Goal: Transaction & Acquisition: Purchase product/service

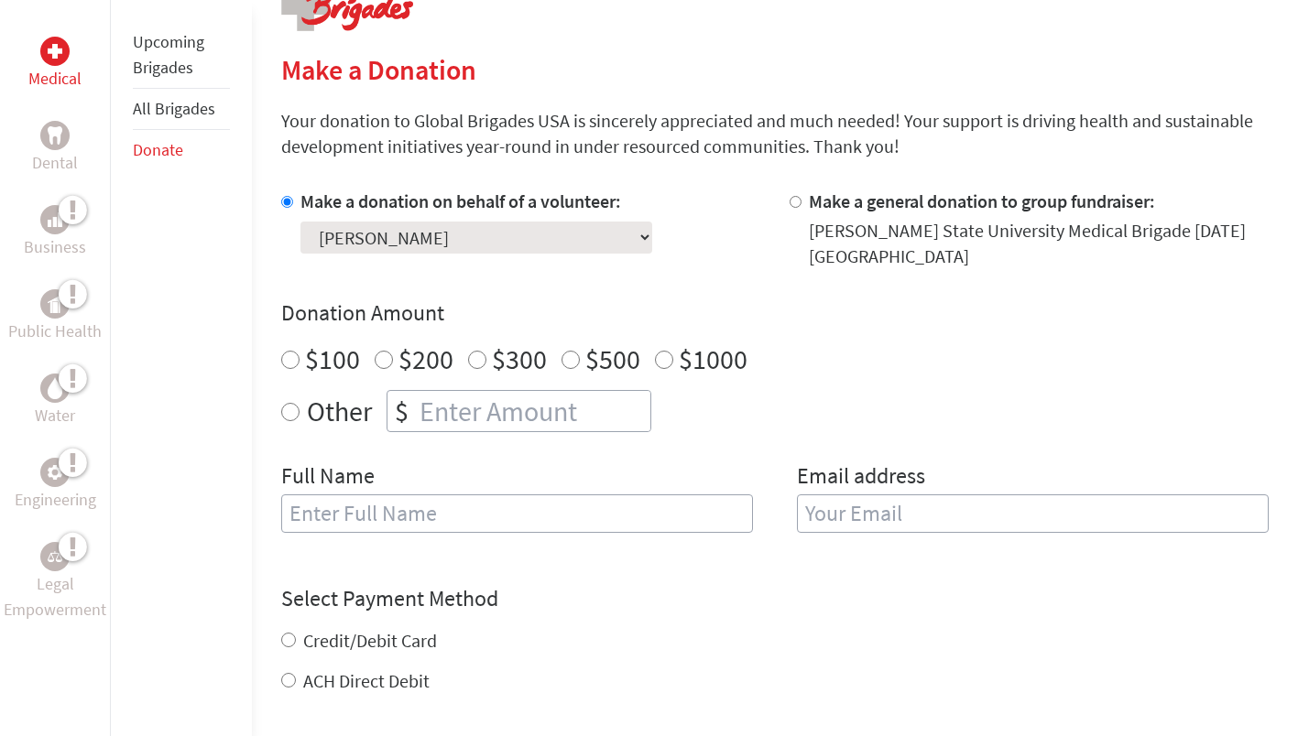
scroll to position [404, 0]
radio input "true"
click at [529, 423] on input "number" at bounding box center [533, 410] width 234 height 40
type input "250"
click at [450, 527] on input "text" at bounding box center [517, 513] width 472 height 38
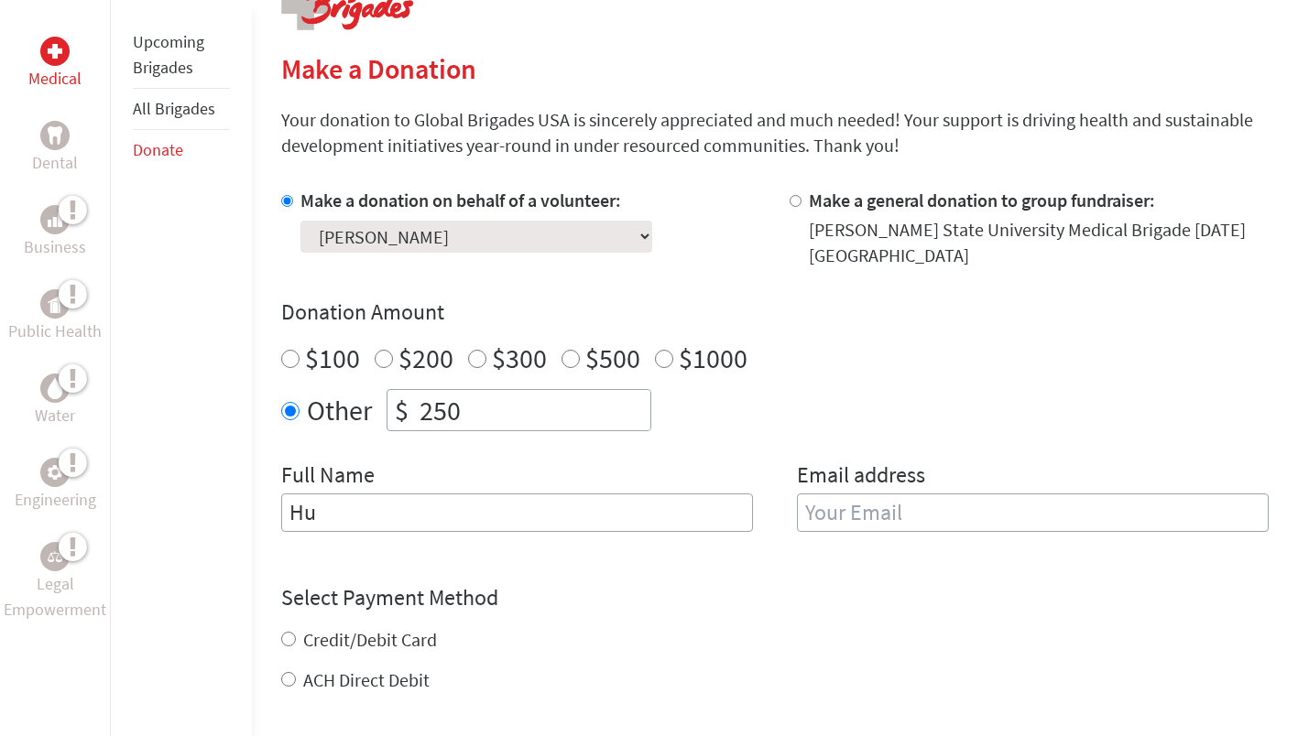
type input "[PERSON_NAME]"
type input "[EMAIL_ADDRESS][DOMAIN_NAME]"
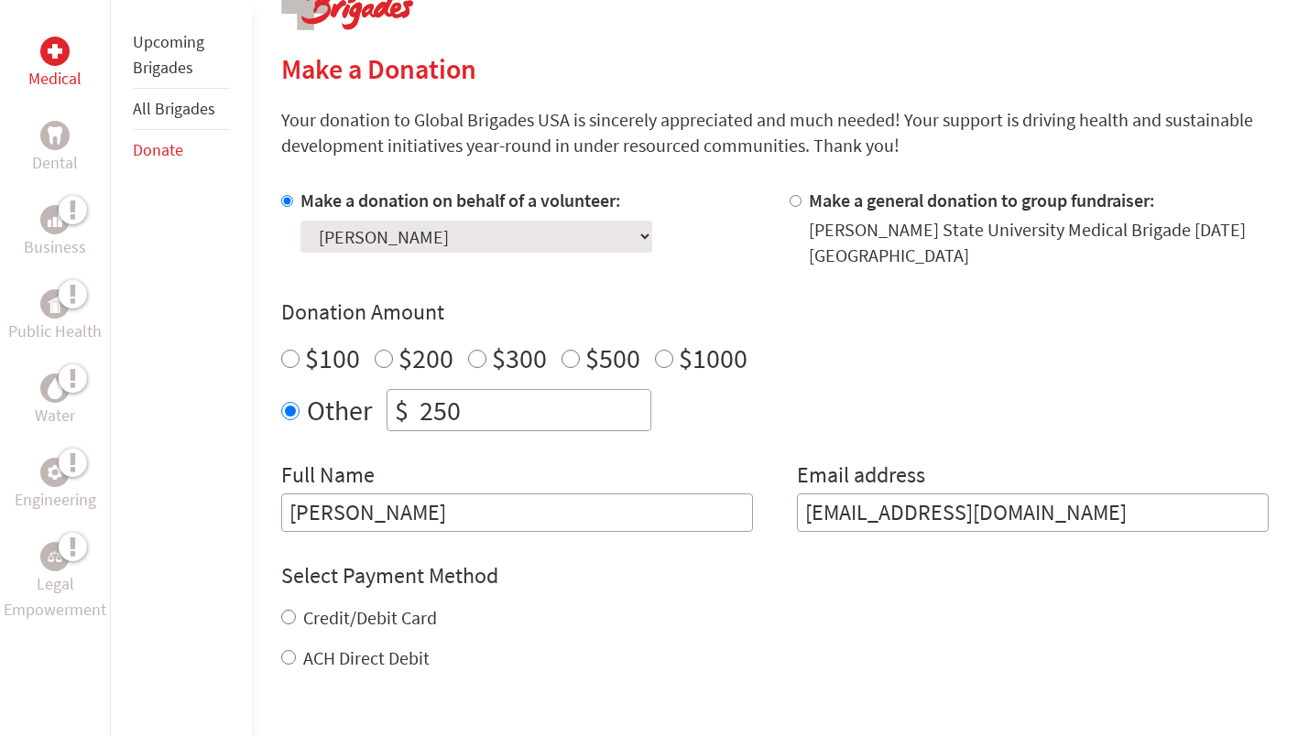
click at [338, 620] on label "Credit/Debit Card" at bounding box center [370, 617] width 134 height 23
click at [296, 620] on input "Credit/Debit Card" at bounding box center [288, 617] width 15 height 15
radio input "true"
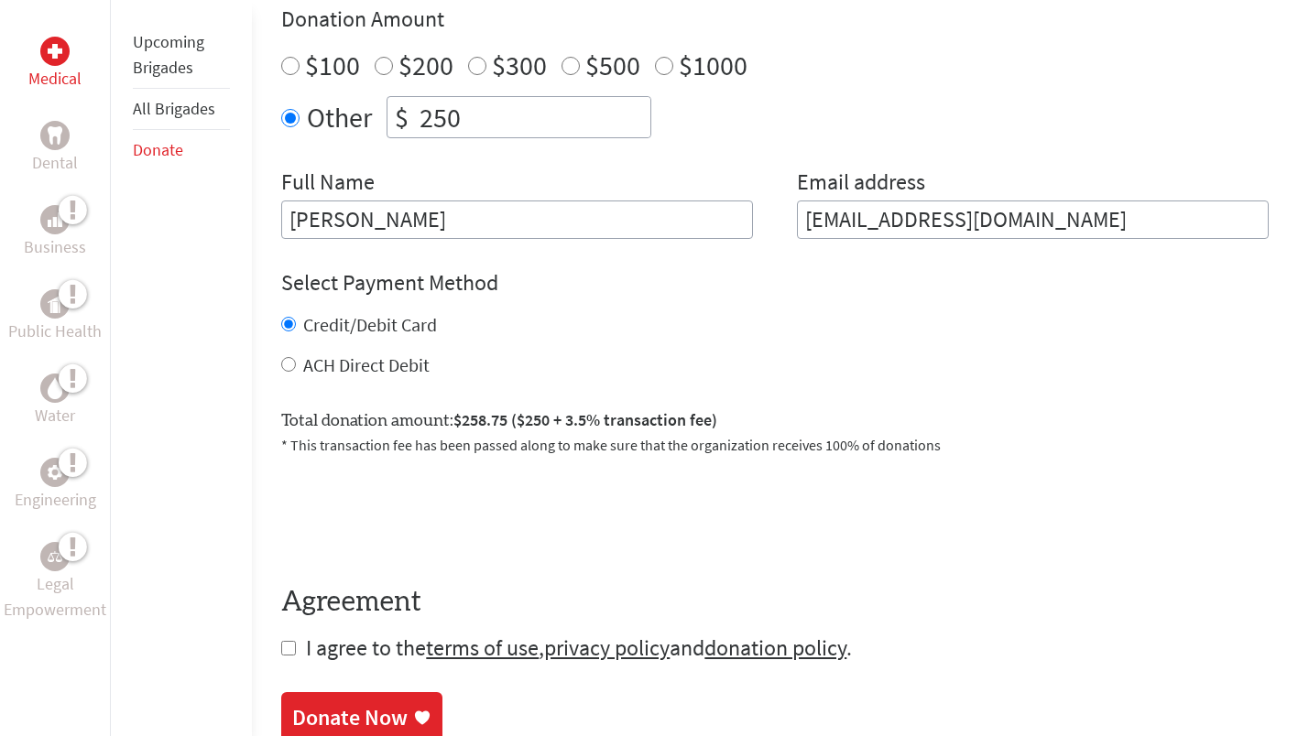
scroll to position [743, 0]
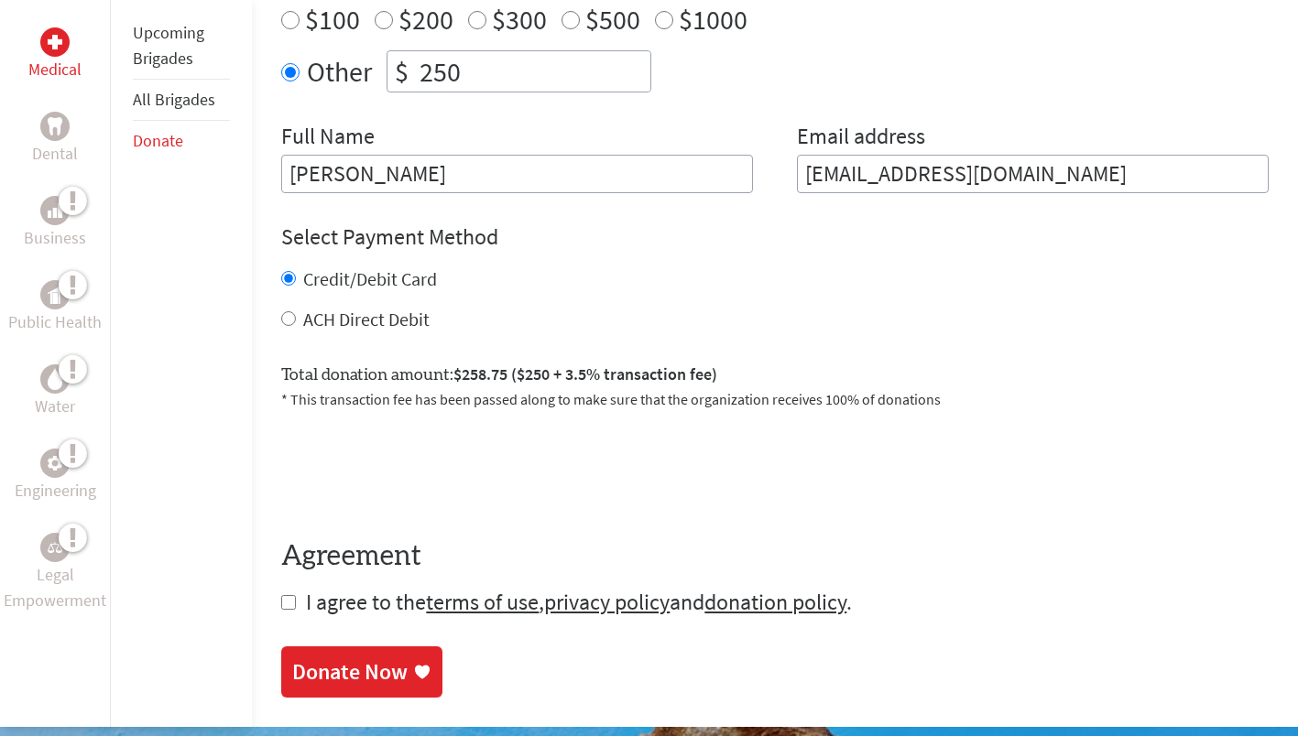
click at [310, 617] on section "Make a Donation Your donation to Global Brigades USA is sincerely appreciated a…" at bounding box center [774, 205] width 987 height 984
click at [294, 605] on input "checkbox" at bounding box center [288, 602] width 15 height 15
checkbox input "true"
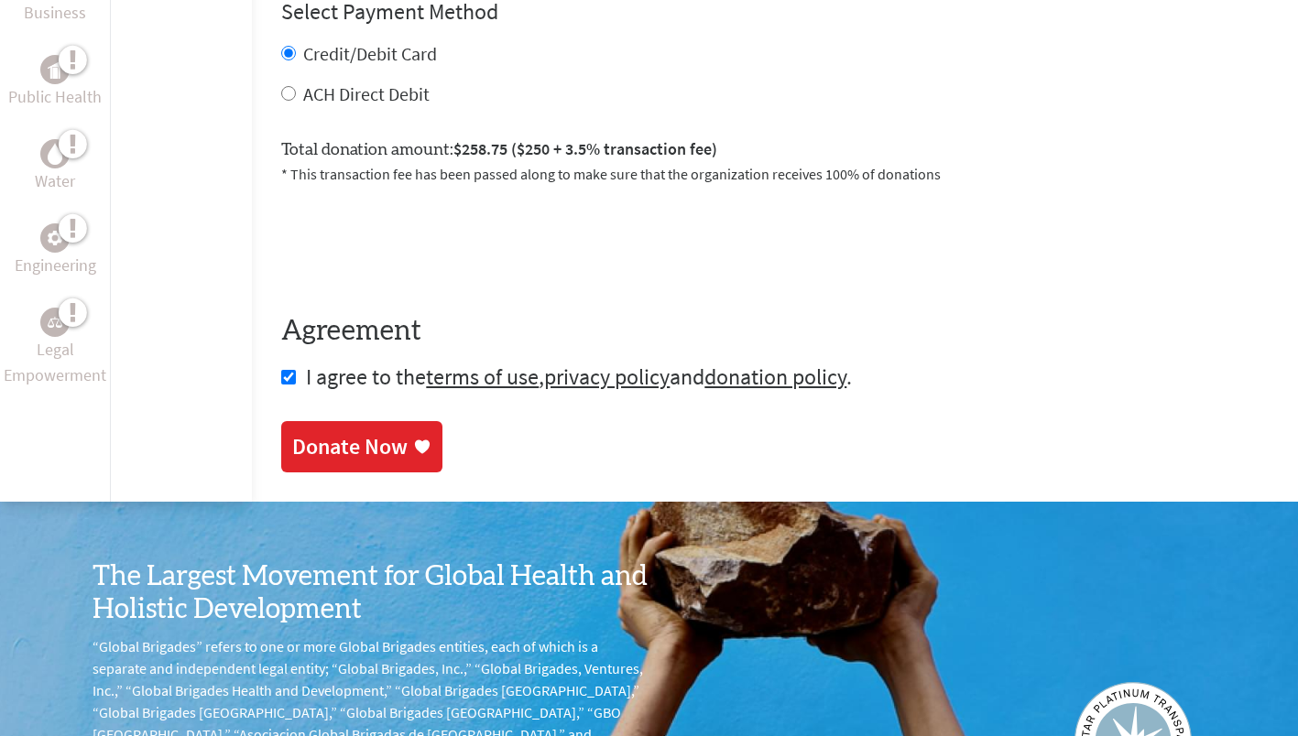
scroll to position [986, 0]
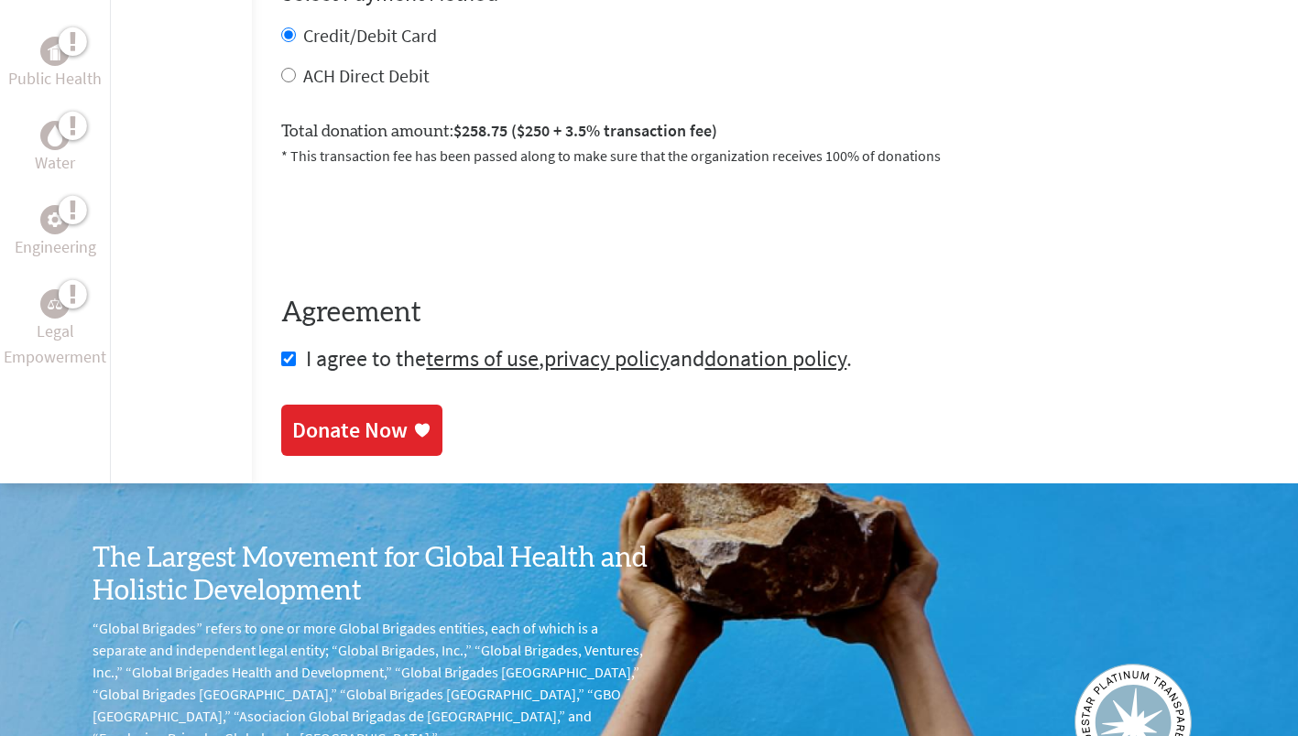
click at [389, 437] on div "Donate Now" at bounding box center [349, 430] width 115 height 29
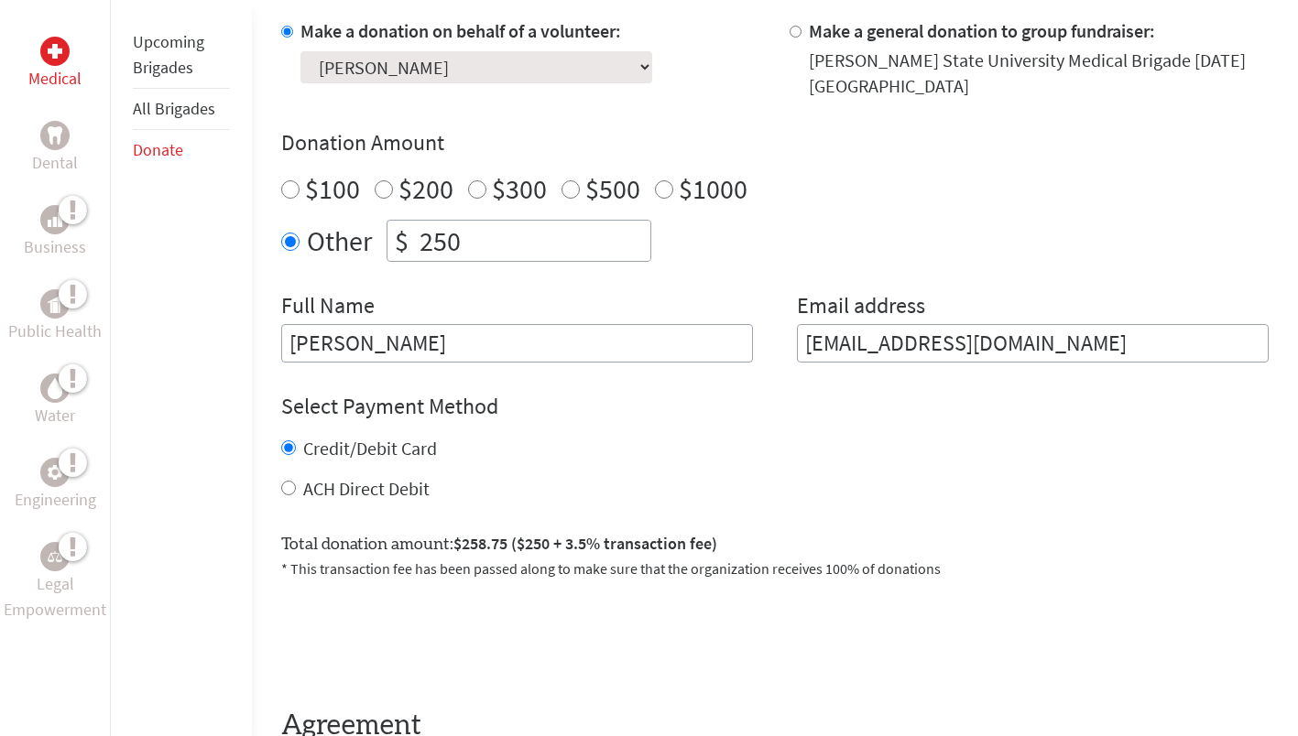
scroll to position [591, 0]
